Goal: Find contact information: Find contact information

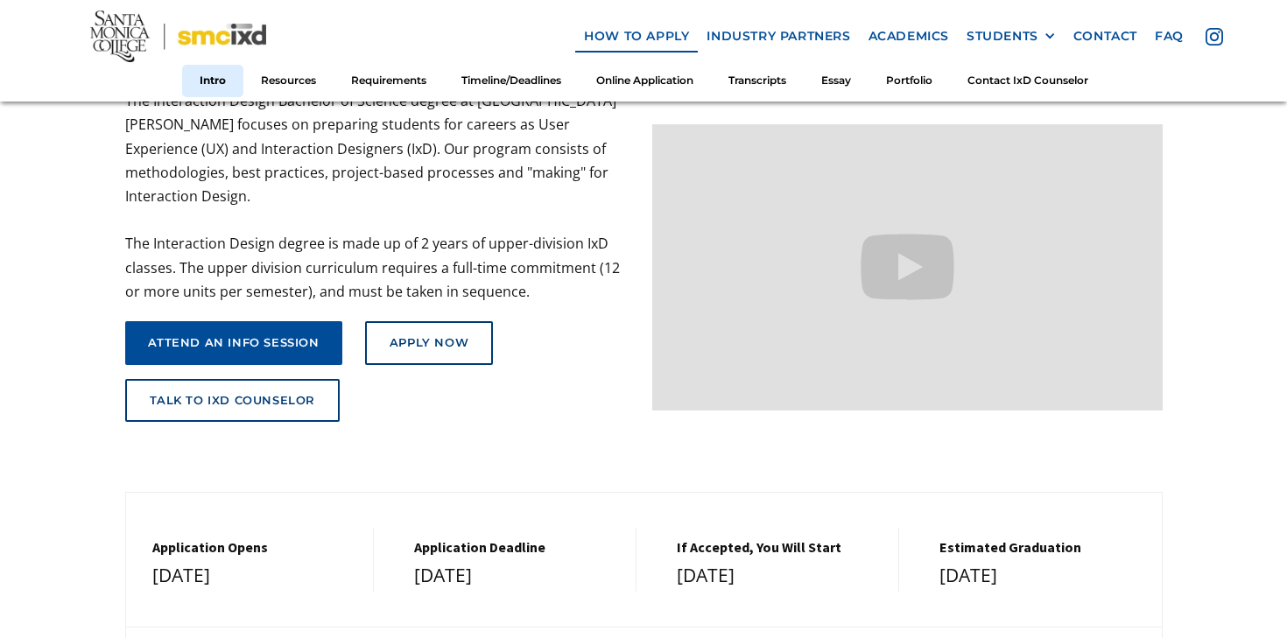
scroll to position [208, 0]
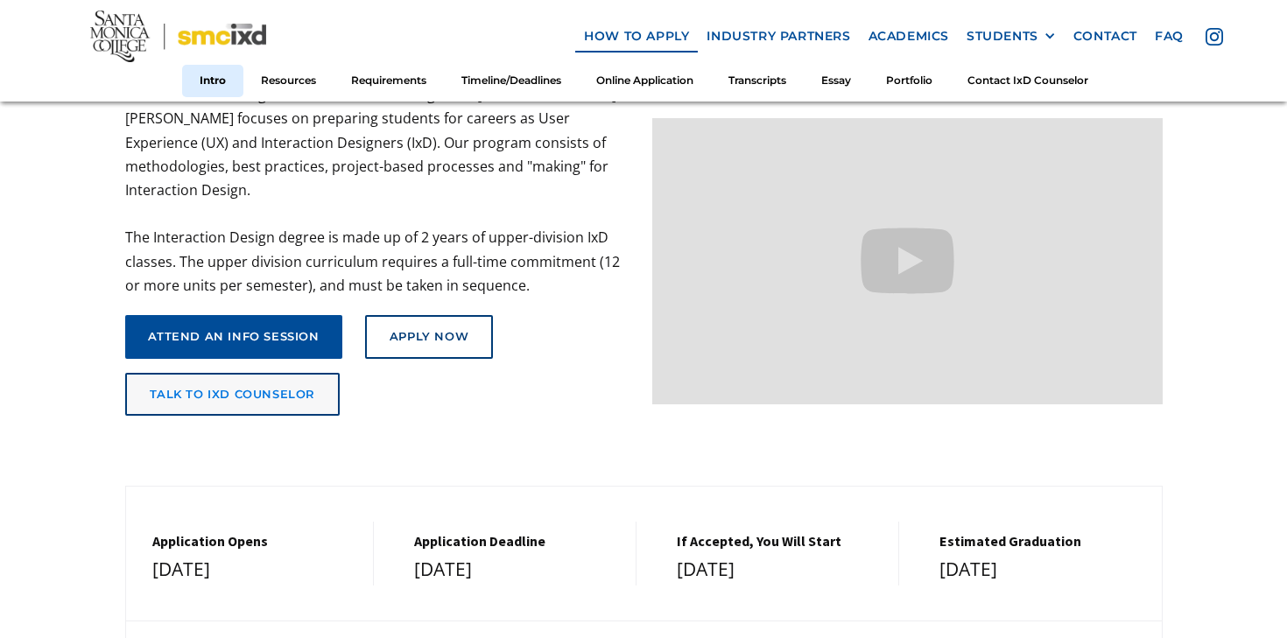
click at [242, 380] on link "talk to ixd counselor" at bounding box center [232, 395] width 215 height 44
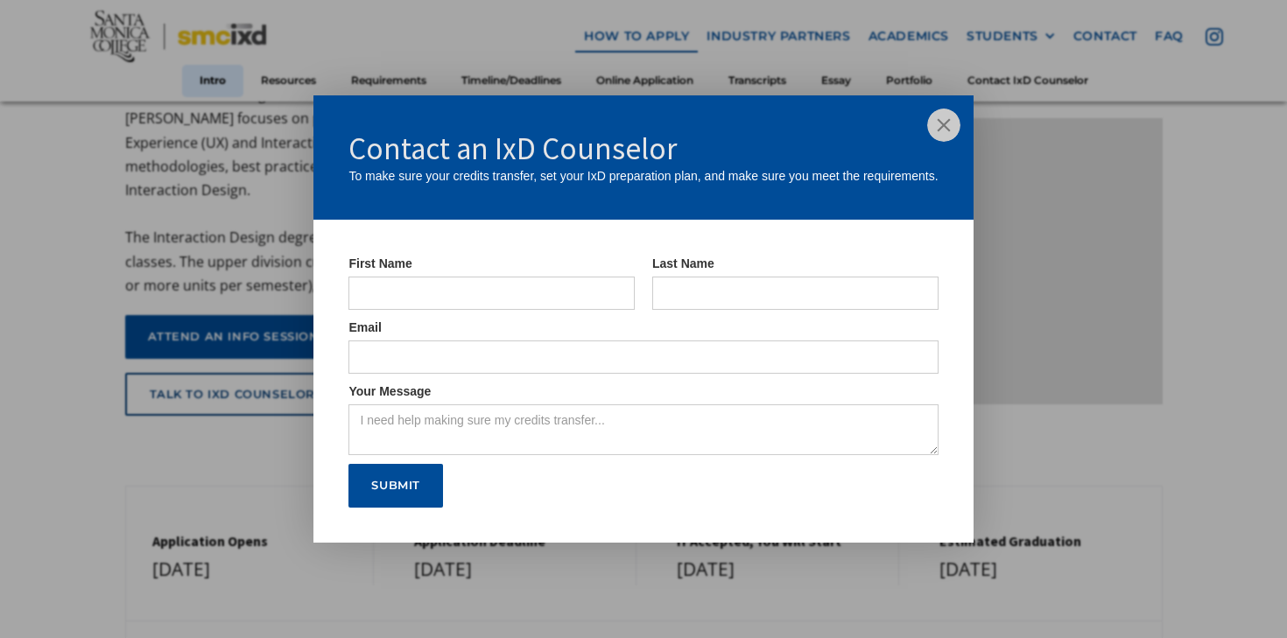
click at [952, 126] on img at bounding box center [943, 125] width 33 height 33
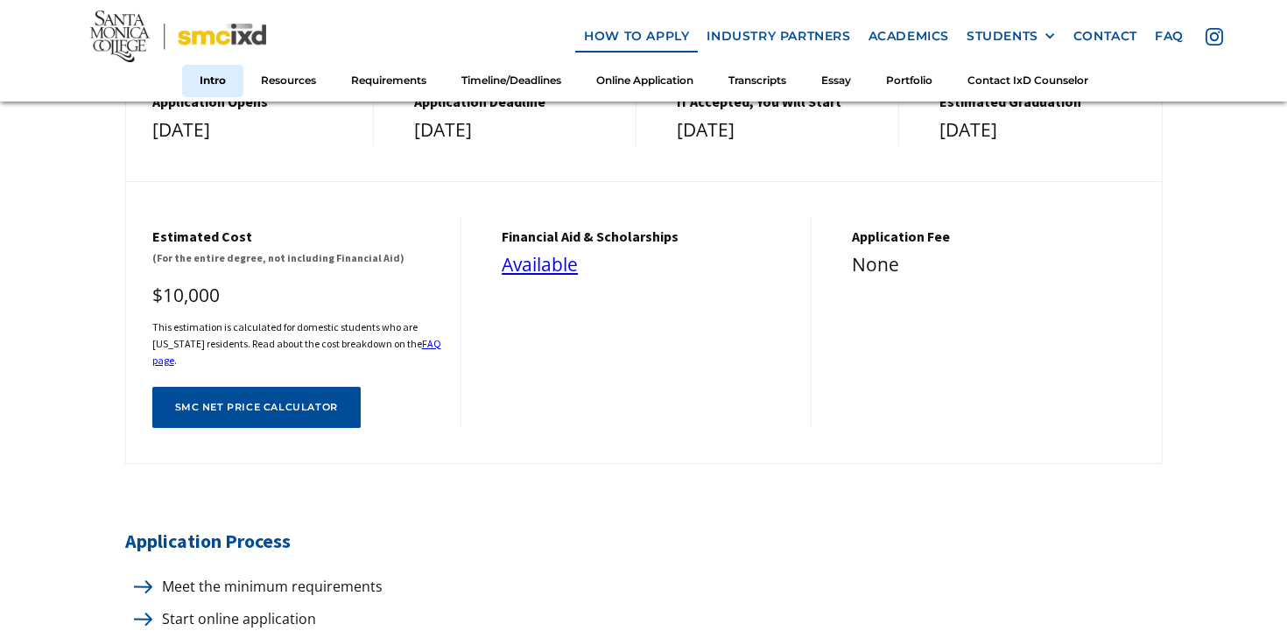
scroll to position [579, 0]
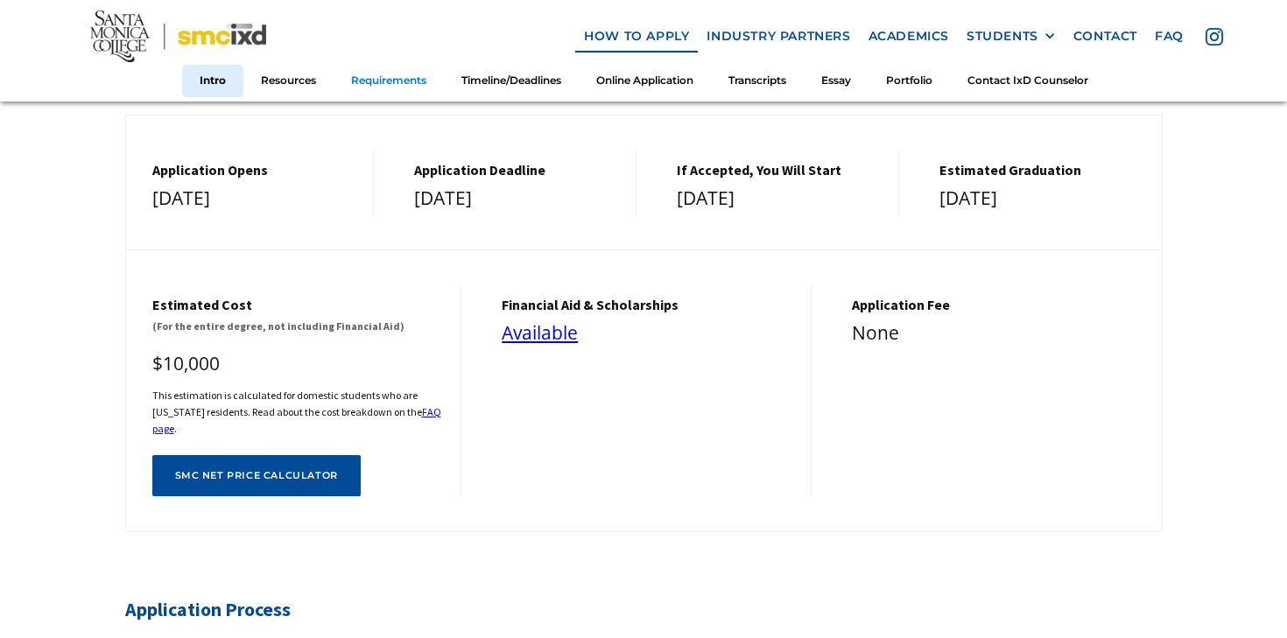
click at [347, 74] on link "Requirements" at bounding box center [388, 81] width 110 height 32
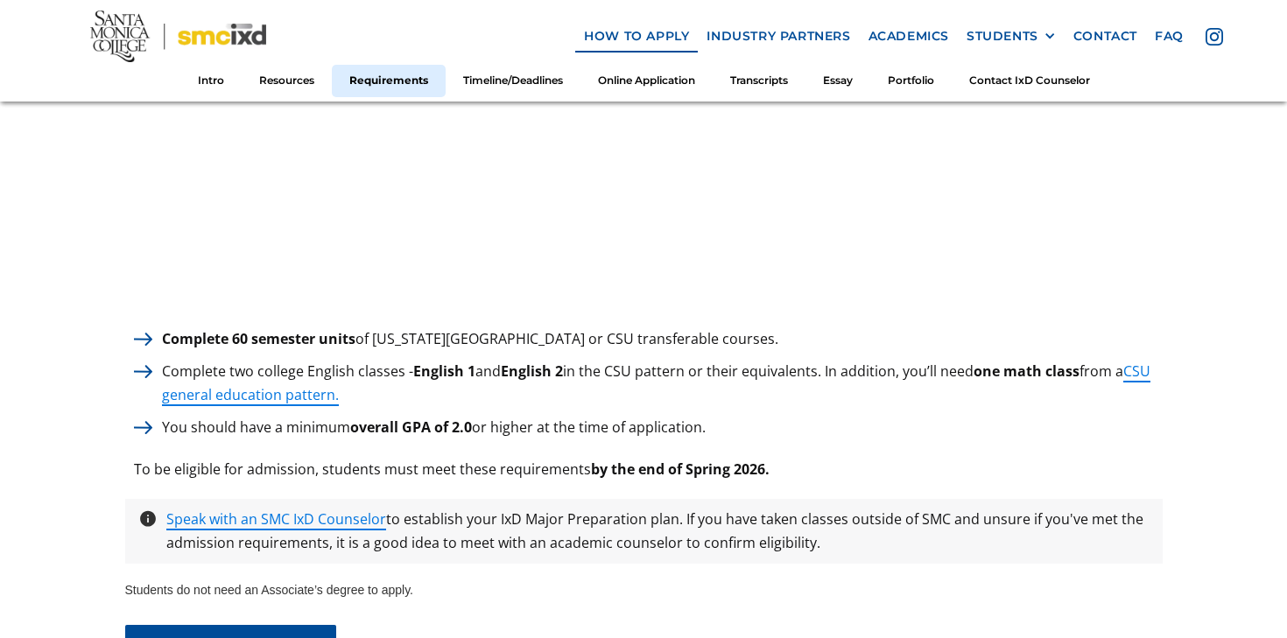
scroll to position [2409, 0]
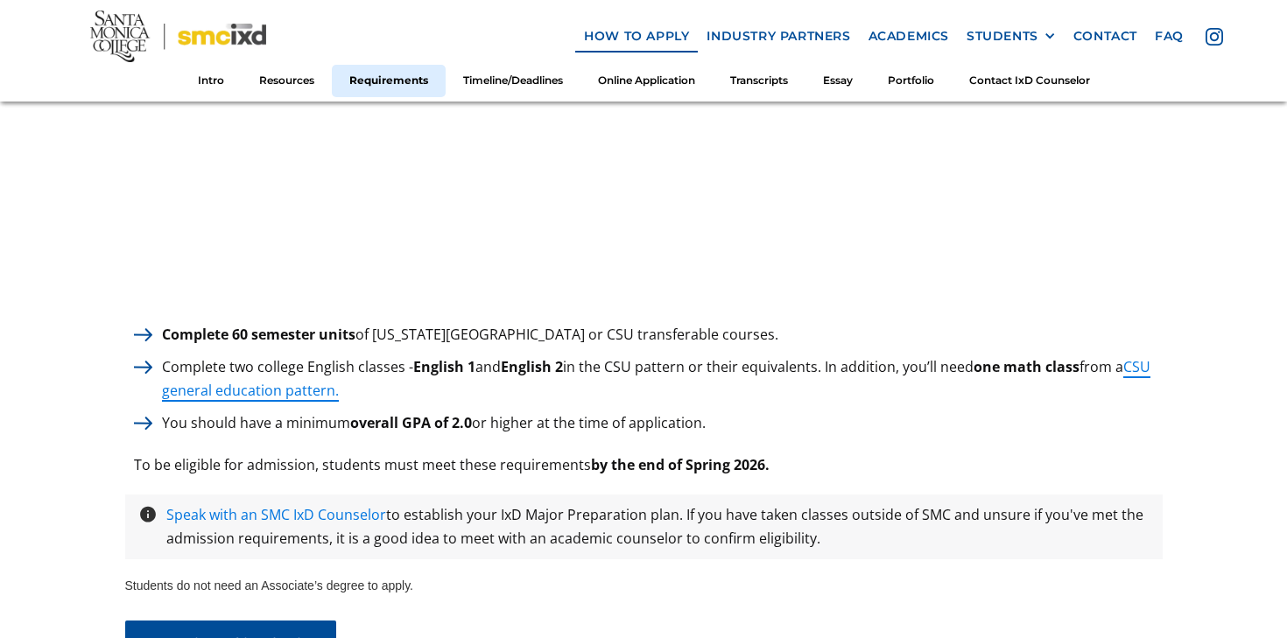
click at [246, 508] on link "Speak with an SMC IxD Counselor" at bounding box center [276, 514] width 220 height 19
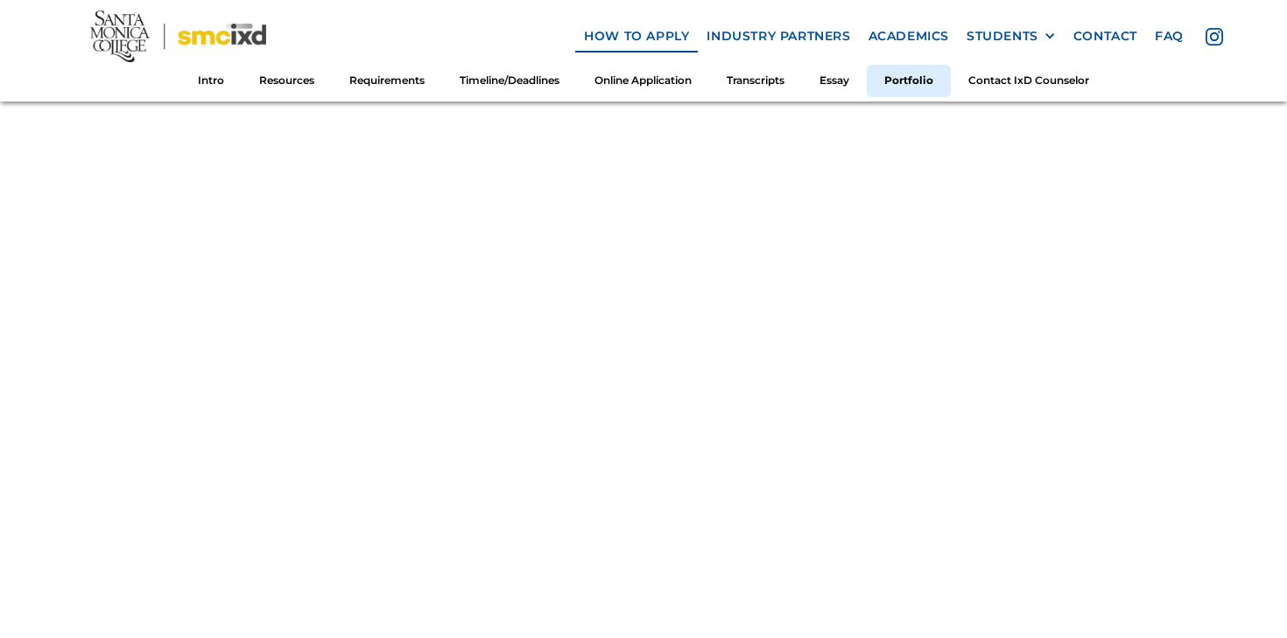
scroll to position [7420, 0]
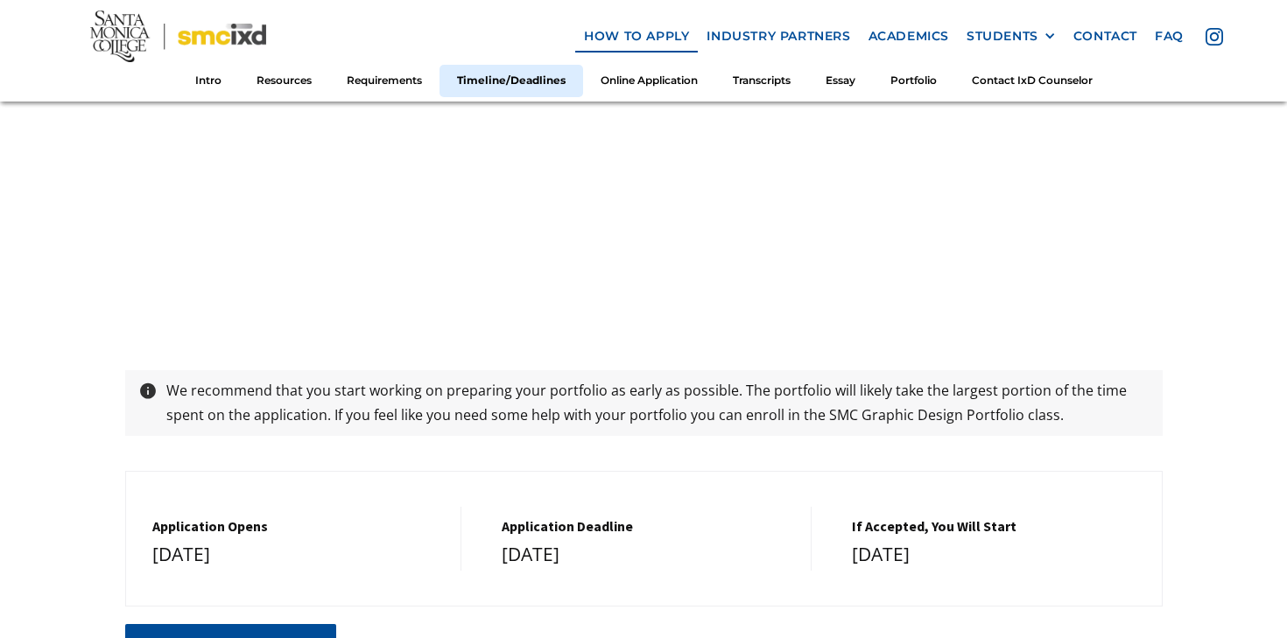
scroll to position [3440, 0]
click at [370, 86] on link "Requirements" at bounding box center [384, 81] width 110 height 32
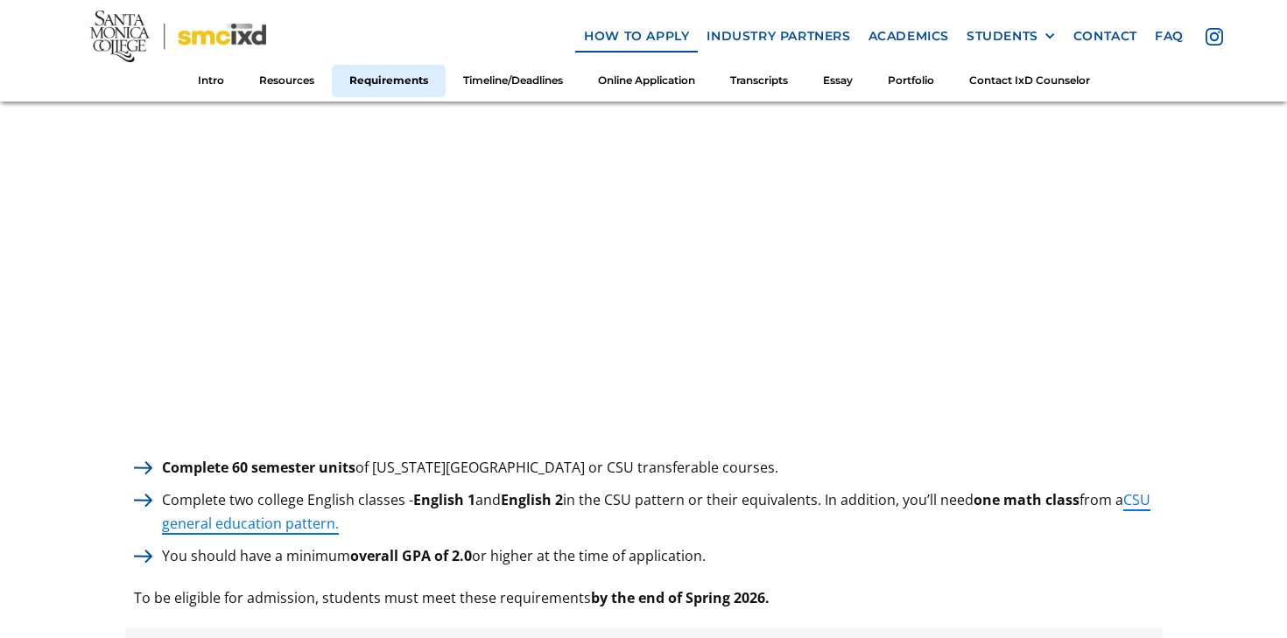
scroll to position [2362, 0]
